Goal: Task Accomplishment & Management: Use online tool/utility

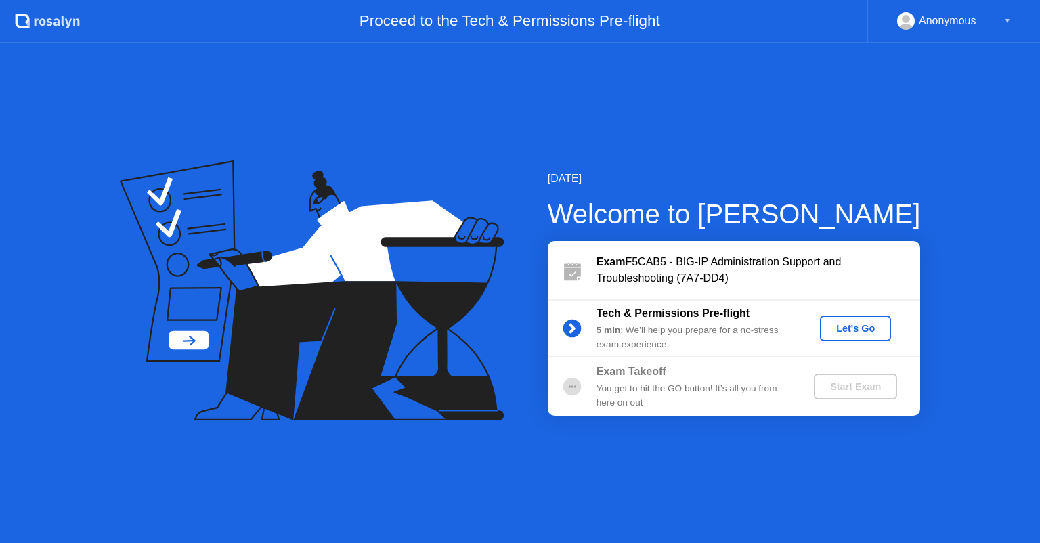
click at [929, 186] on div "[DATE] Welcome to [PERSON_NAME] Exam F5CAB5 - BIG-IP Administration Support and…" at bounding box center [520, 293] width 1040 height 500
click at [856, 333] on div "Let's Go" at bounding box center [855, 328] width 60 height 11
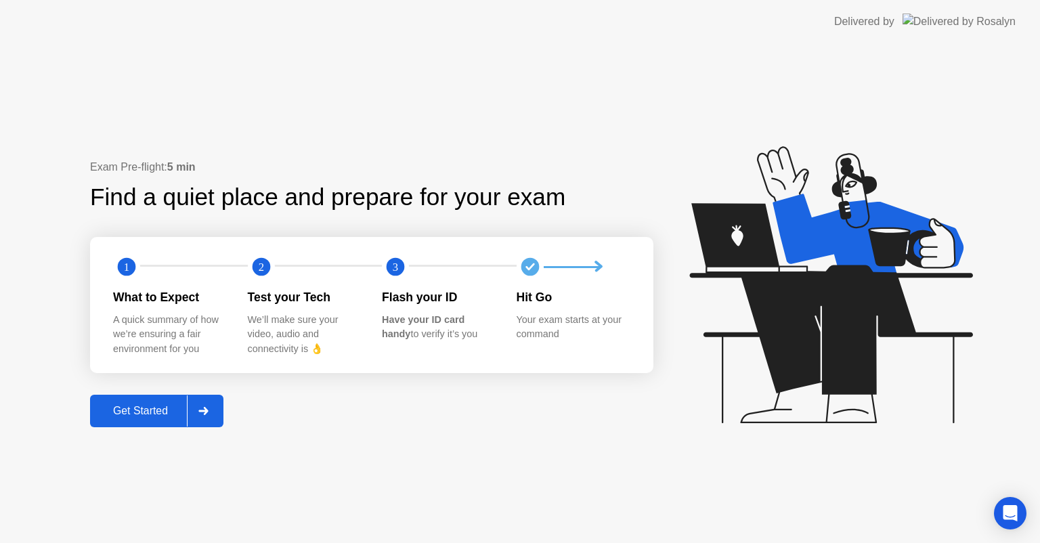
click at [138, 410] on div "Get Started" at bounding box center [140, 411] width 93 height 12
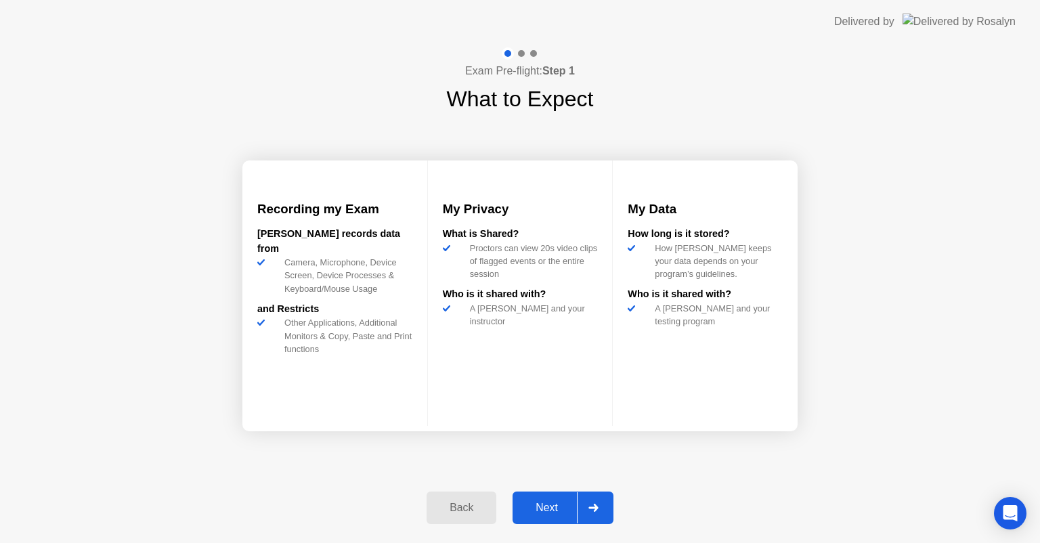
click at [548, 509] on div "Next" at bounding box center [547, 508] width 60 height 12
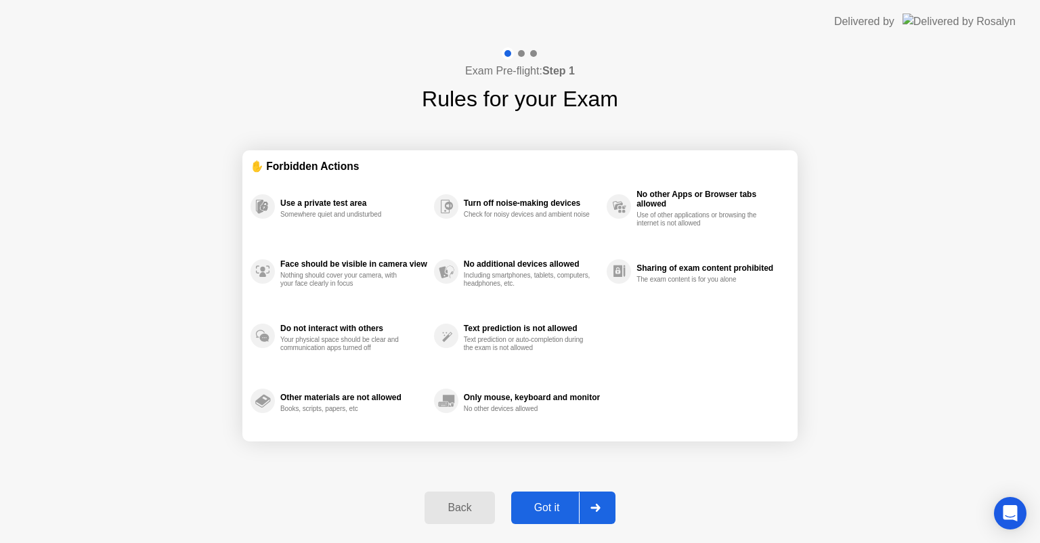
click at [546, 504] on div "Got it" at bounding box center [547, 508] width 64 height 12
select select "**********"
select select "*******"
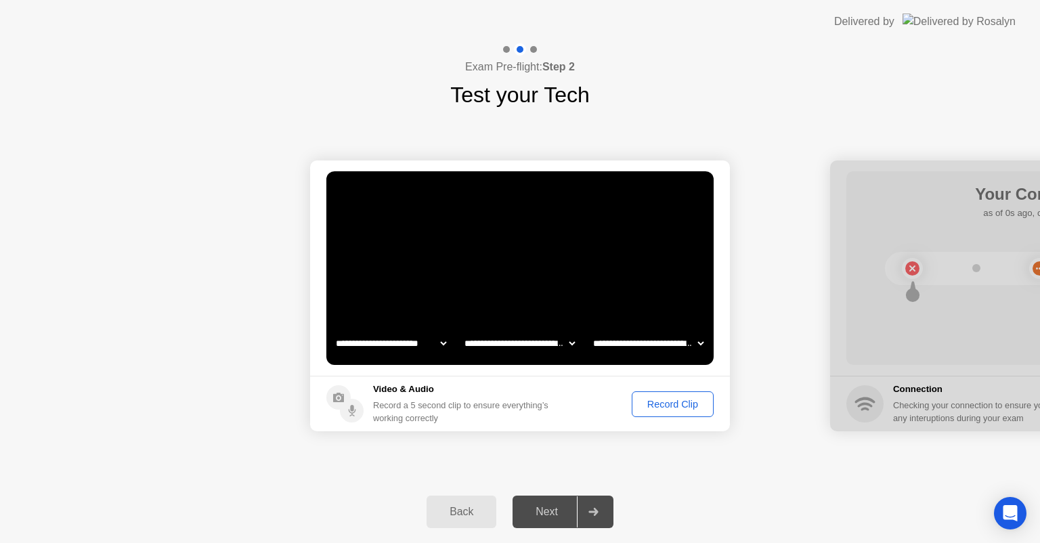
click at [641, 405] on div "Record Clip" at bounding box center [673, 404] width 72 height 11
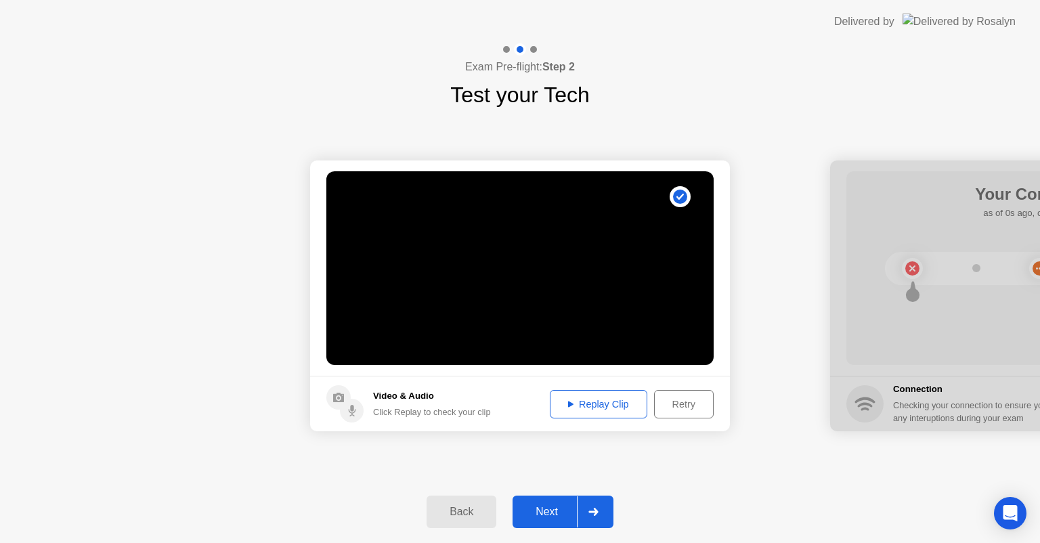
click at [580, 405] on div "Replay Clip" at bounding box center [599, 404] width 88 height 11
click at [550, 511] on div "Next" at bounding box center [547, 512] width 60 height 12
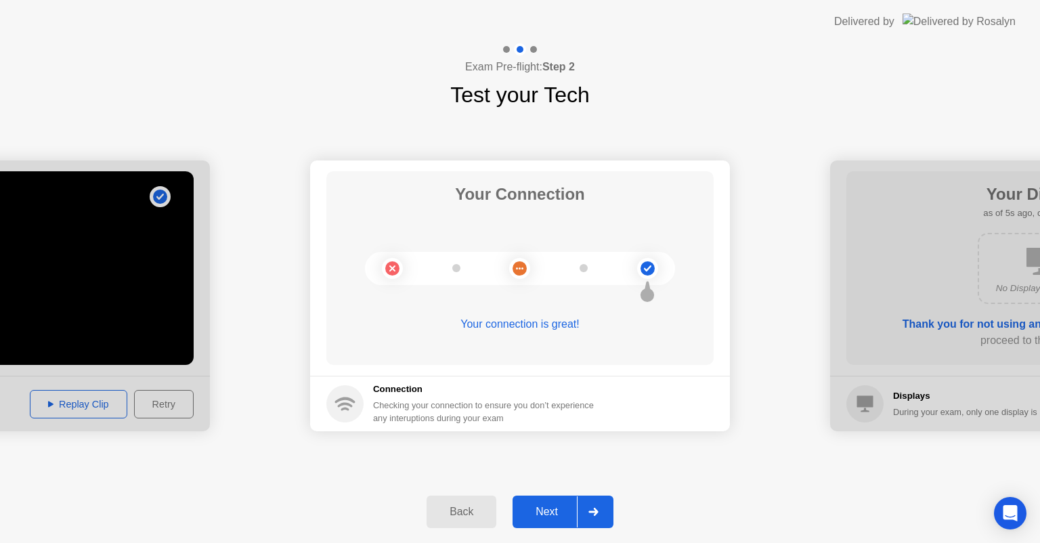
click at [546, 510] on div "Next" at bounding box center [547, 512] width 60 height 12
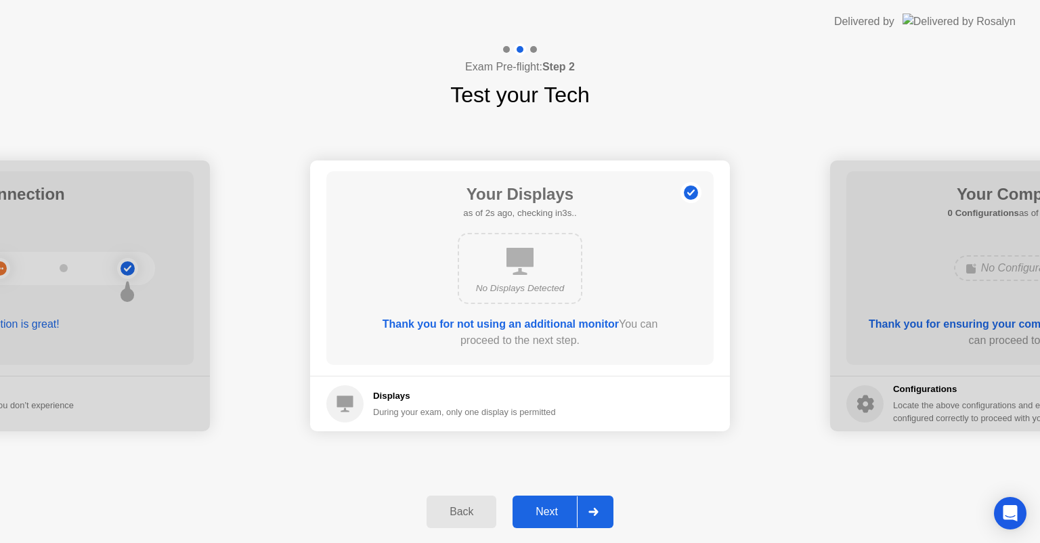
drag, startPoint x: 549, startPoint y: 503, endPoint x: 546, endPoint y: 478, distance: 25.1
click at [547, 506] on div "Next" at bounding box center [547, 512] width 60 height 12
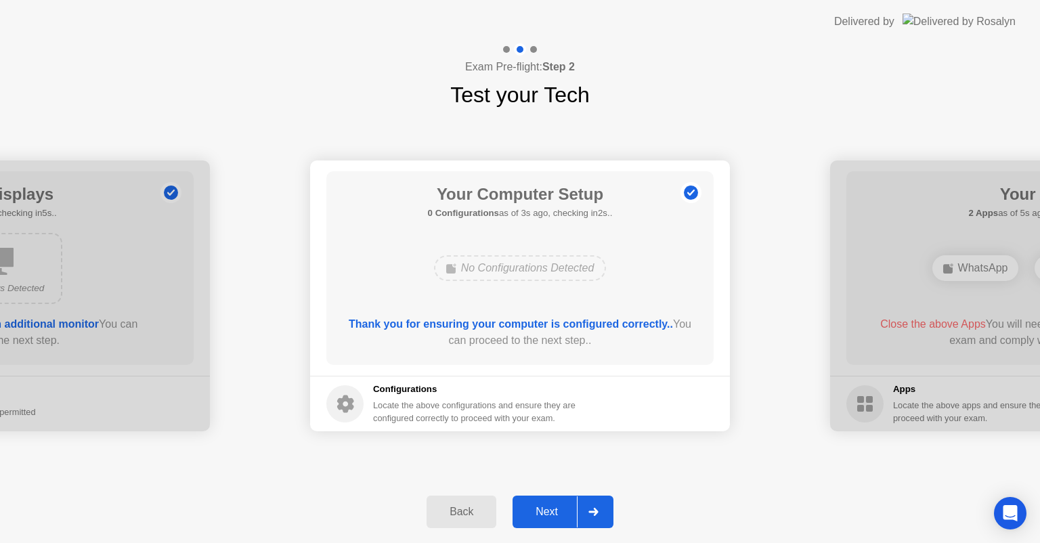
click at [544, 509] on div "Next" at bounding box center [547, 512] width 60 height 12
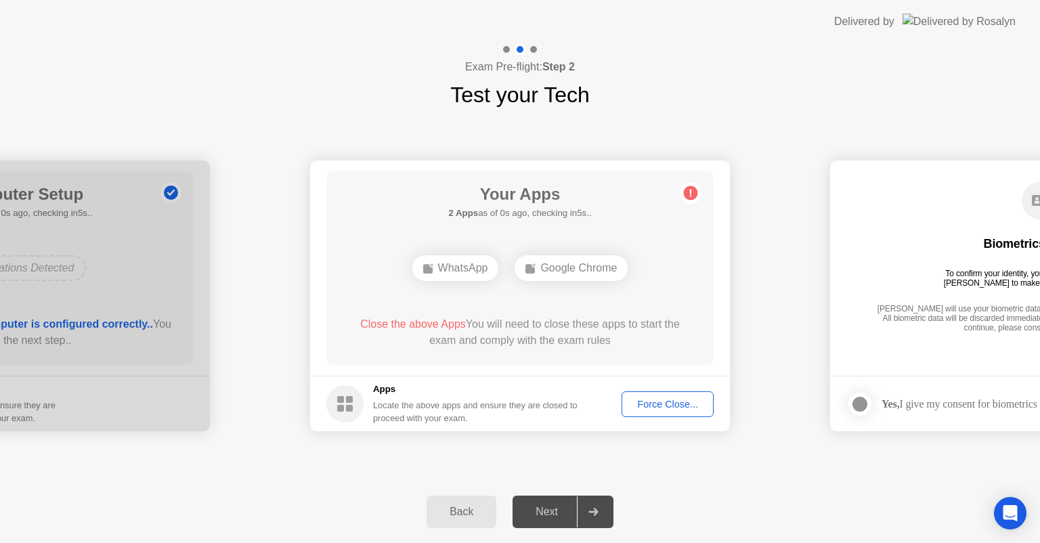
click at [653, 399] on div "Force Close..." at bounding box center [667, 404] width 83 height 11
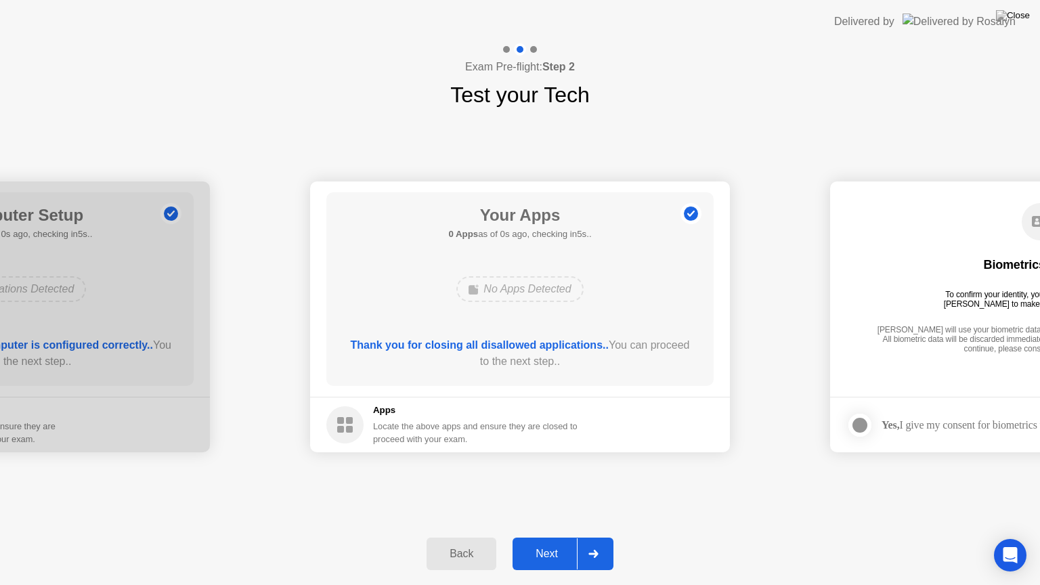
click at [553, 542] on div "Next" at bounding box center [547, 554] width 60 height 12
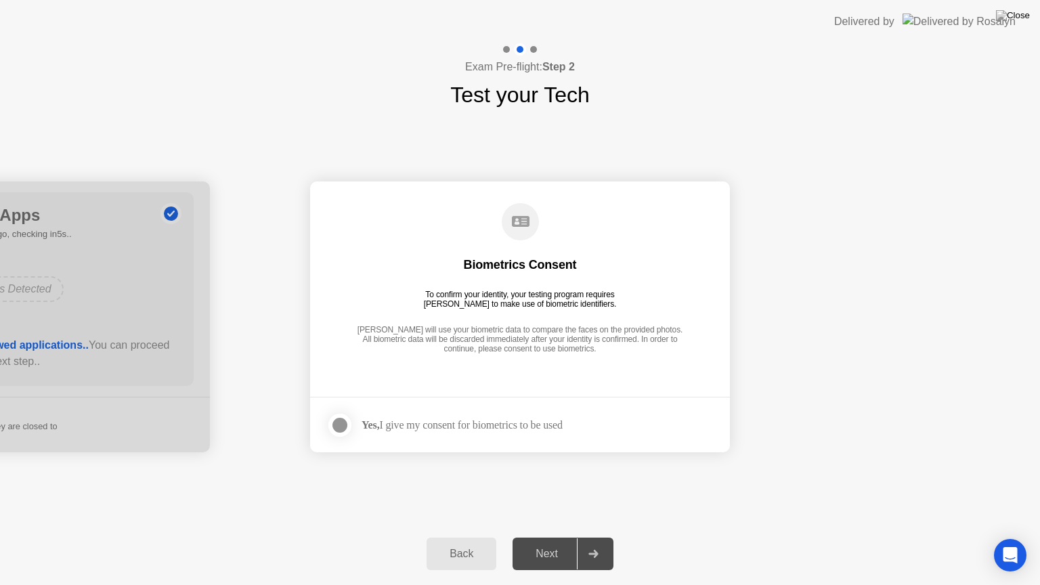
click at [336, 425] on div at bounding box center [340, 425] width 16 height 16
click at [540, 542] on div "Next" at bounding box center [547, 554] width 60 height 12
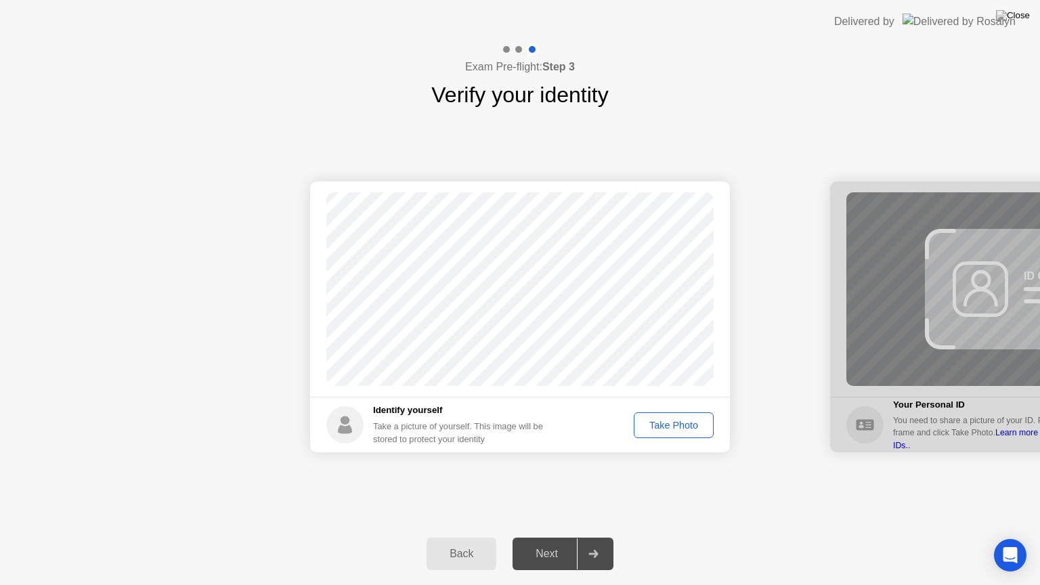
click at [664, 423] on div "Take Photo" at bounding box center [674, 425] width 70 height 11
click at [551, 540] on button "Next" at bounding box center [563, 554] width 101 height 33
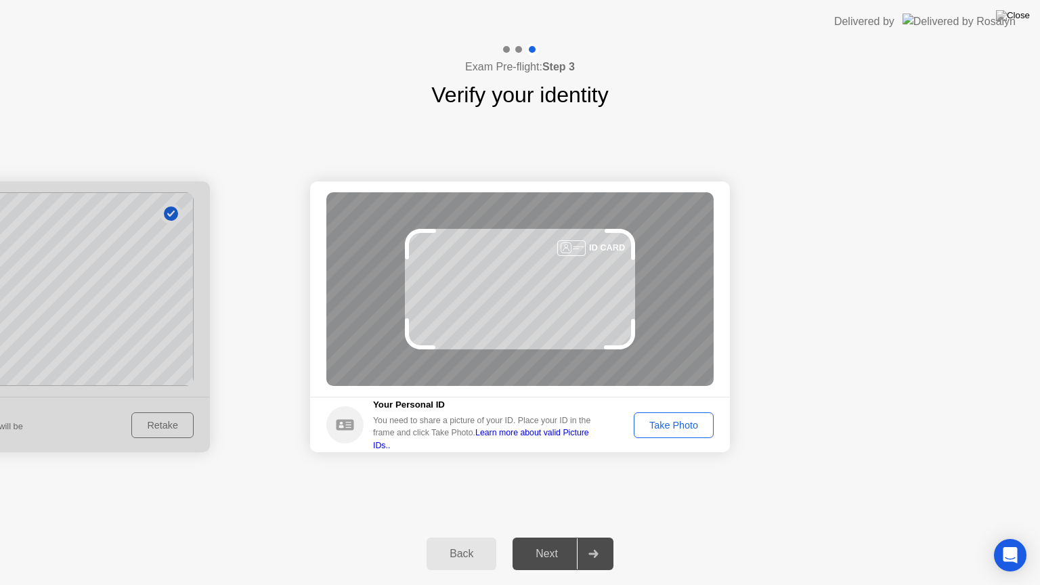
click at [646, 425] on div "Take Photo" at bounding box center [674, 425] width 70 height 11
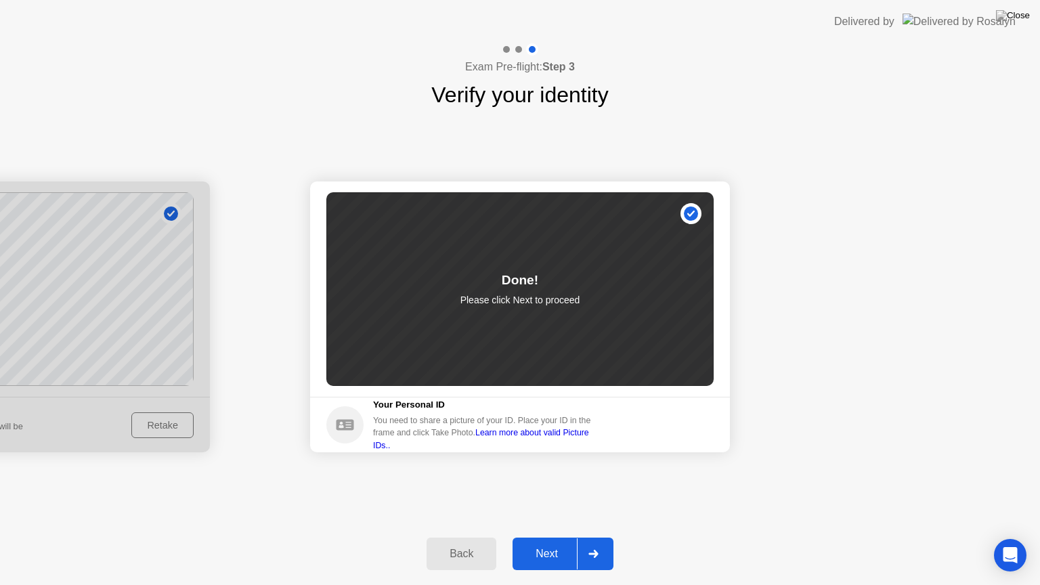
click at [556, 542] on div "Next" at bounding box center [547, 554] width 60 height 12
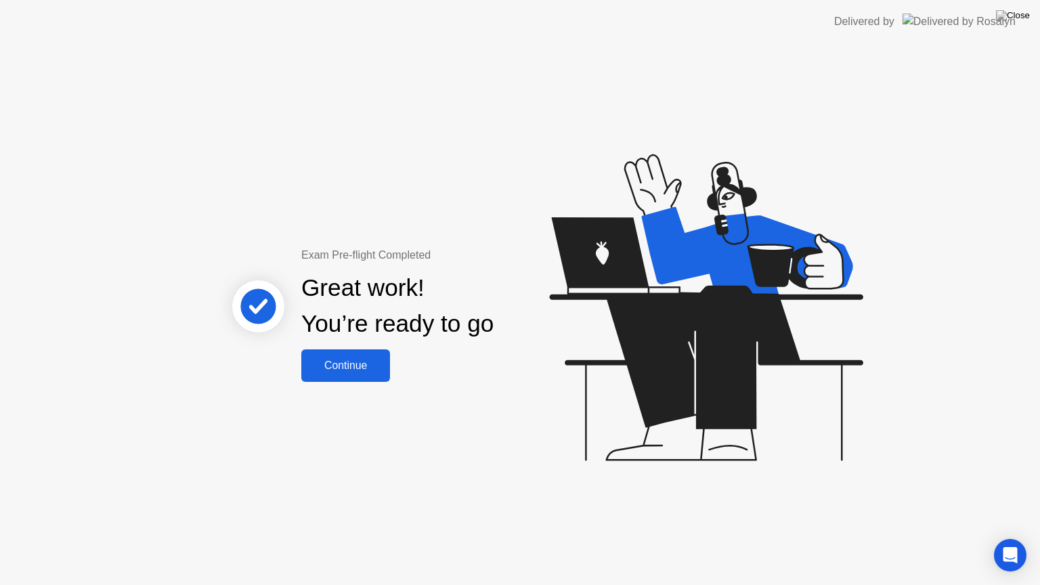
click at [358, 364] on div "Continue" at bounding box center [345, 366] width 81 height 12
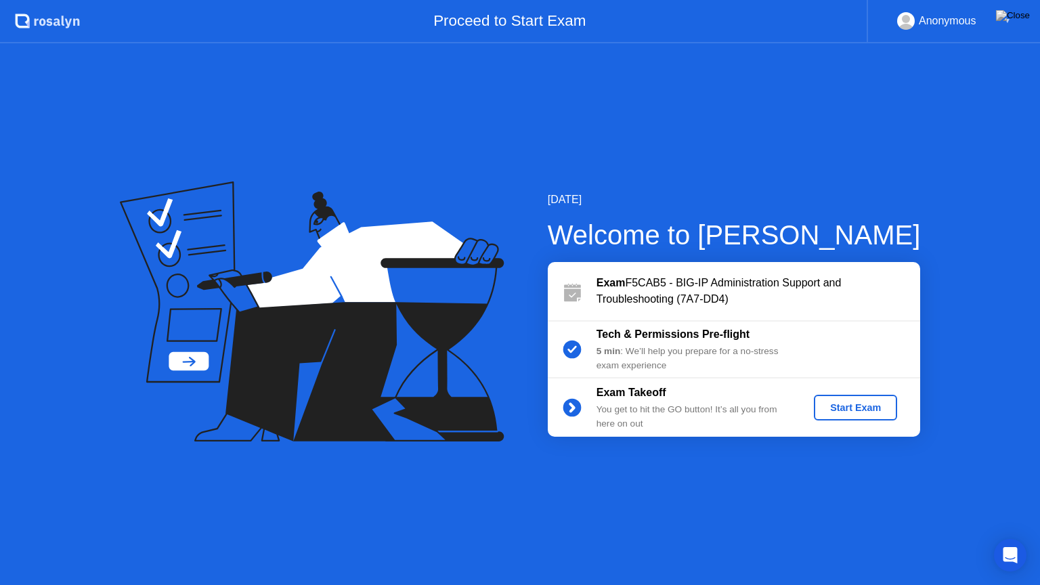
click at [861, 404] on div "Start Exam" at bounding box center [855, 407] width 72 height 11
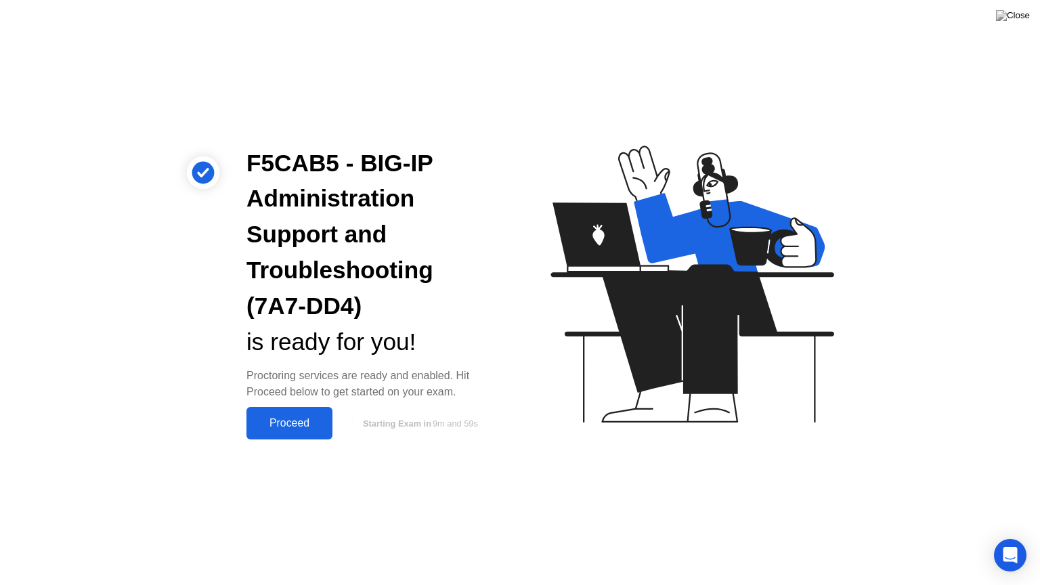
click at [296, 429] on div "Proceed" at bounding box center [290, 423] width 78 height 12
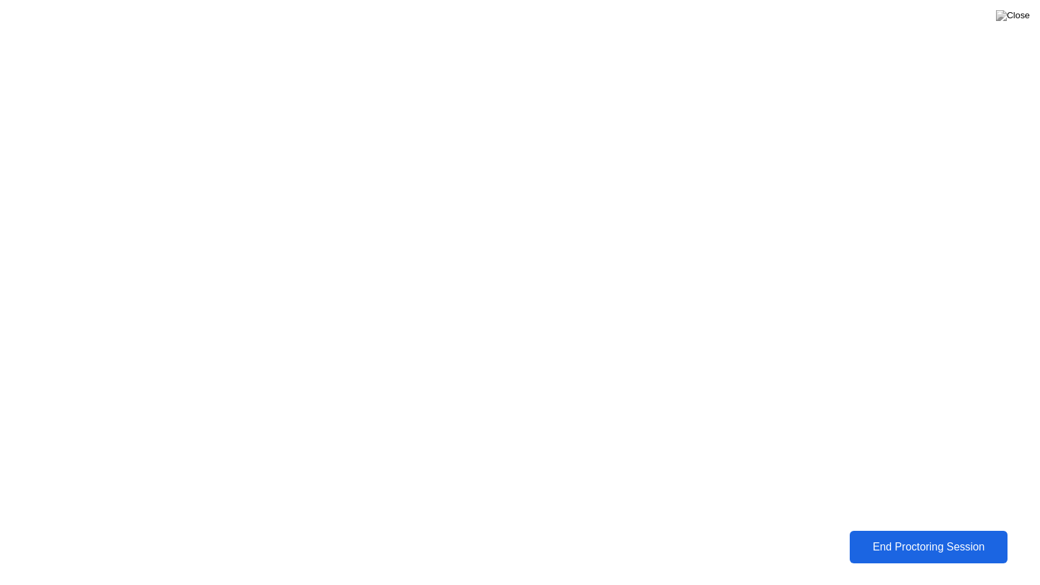
click at [902, 542] on div "End Proctoring Session" at bounding box center [929, 547] width 150 height 12
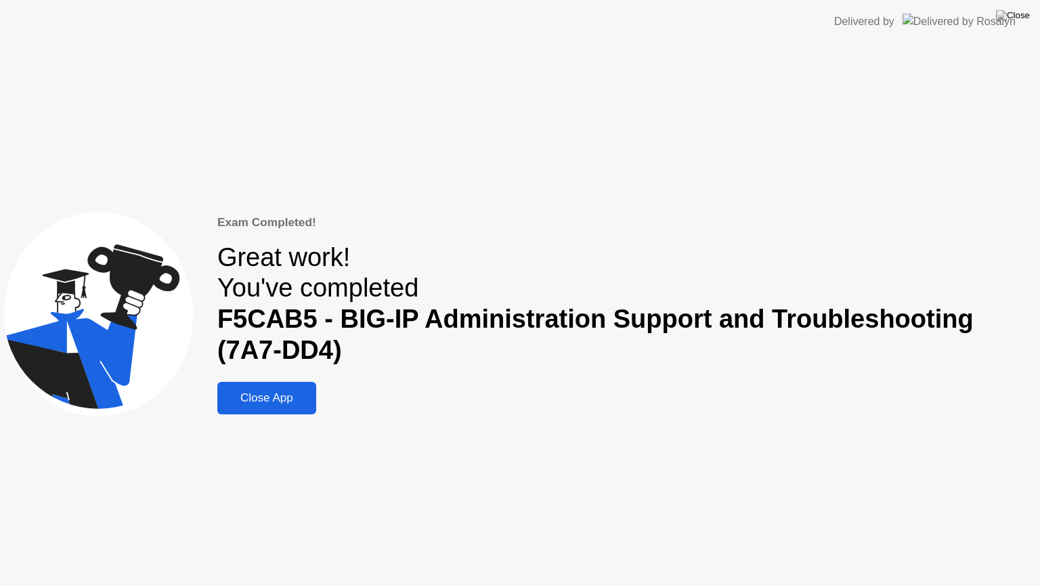
click at [277, 400] on div "Close App" at bounding box center [266, 398] width 91 height 14
